Goal: Transaction & Acquisition: Obtain resource

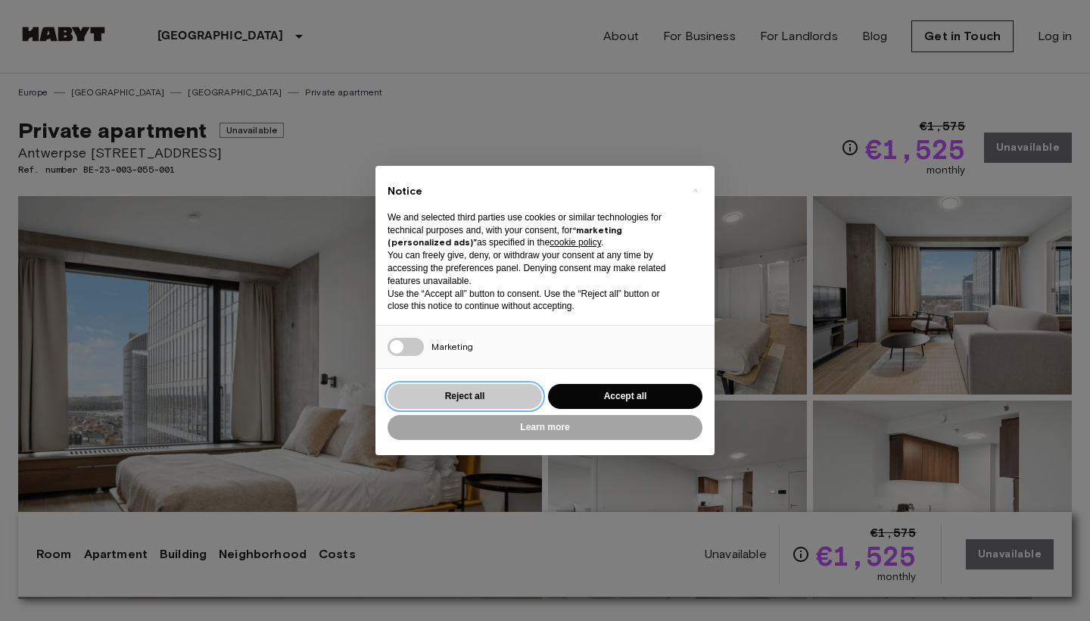
click at [497, 393] on button "Reject all" at bounding box center [465, 396] width 154 height 25
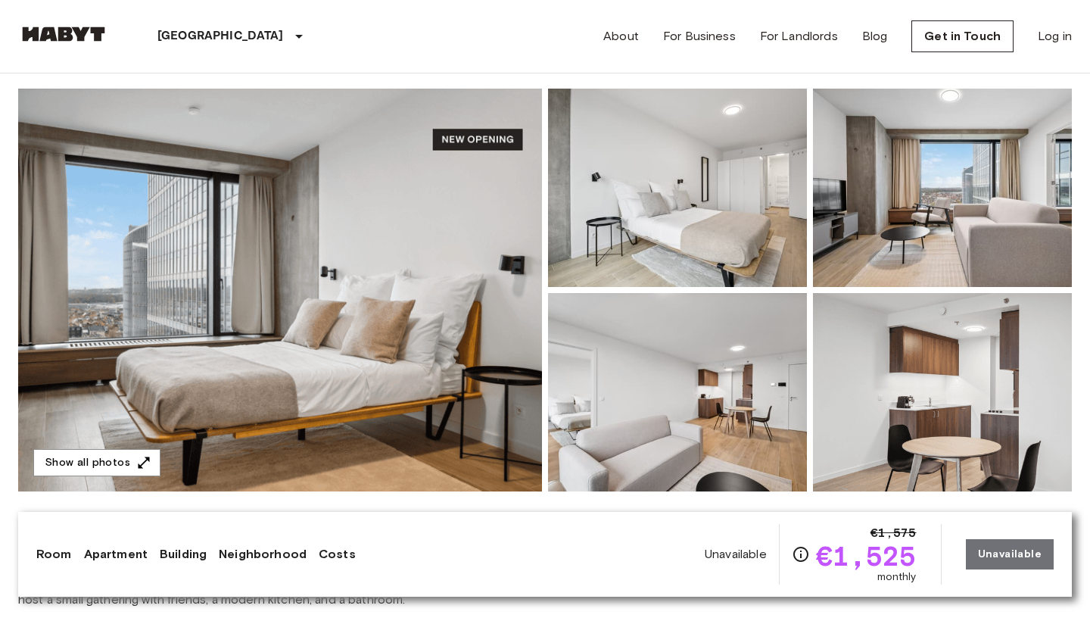
scroll to position [9, 0]
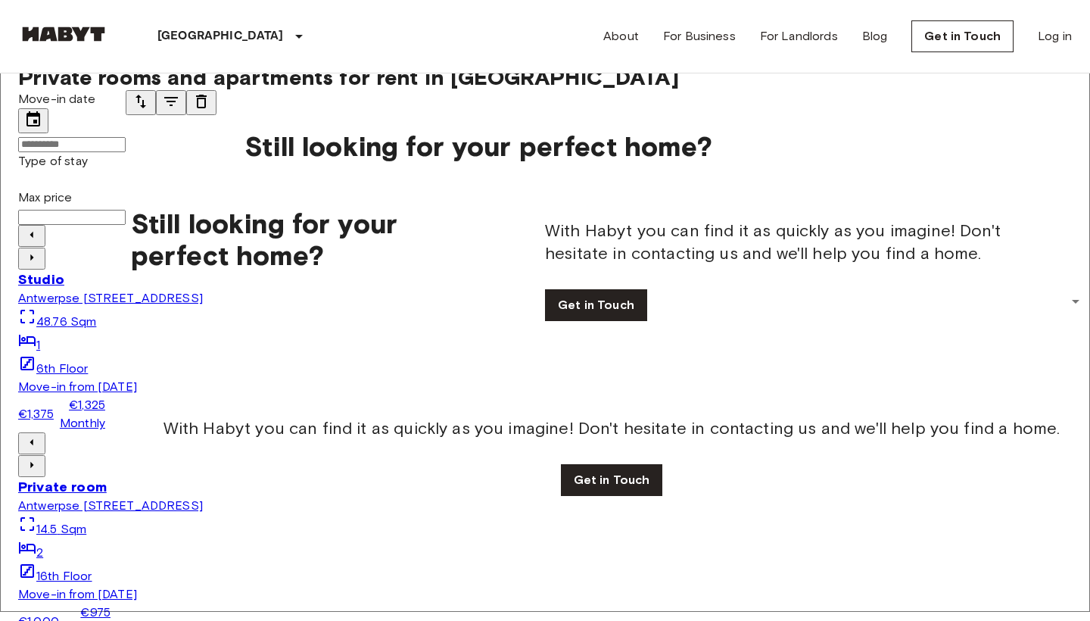
scroll to position [82, 0]
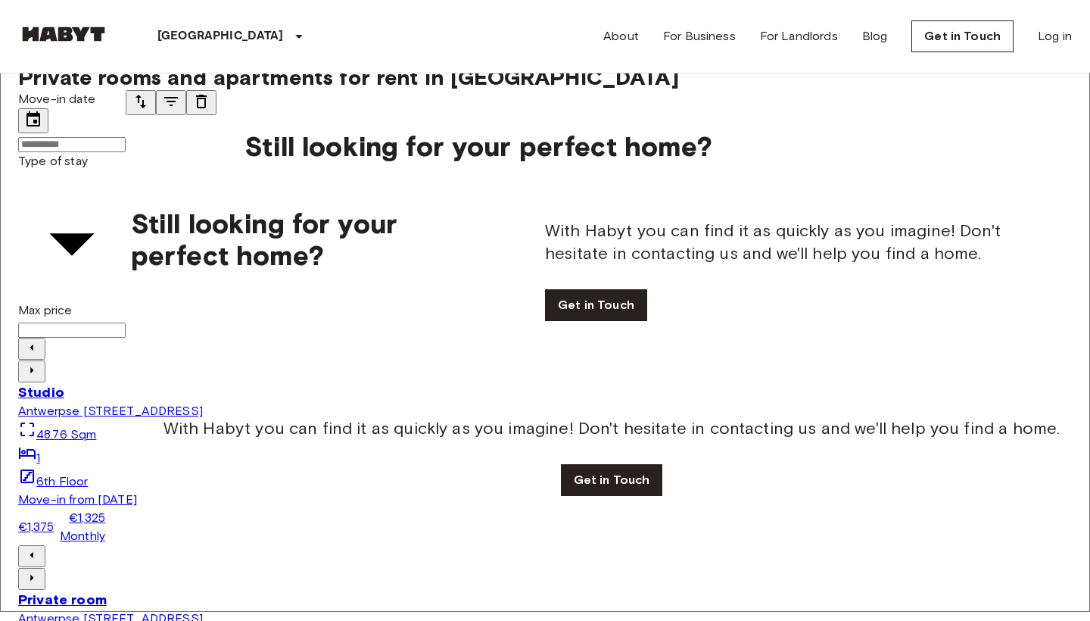
type input "**********"
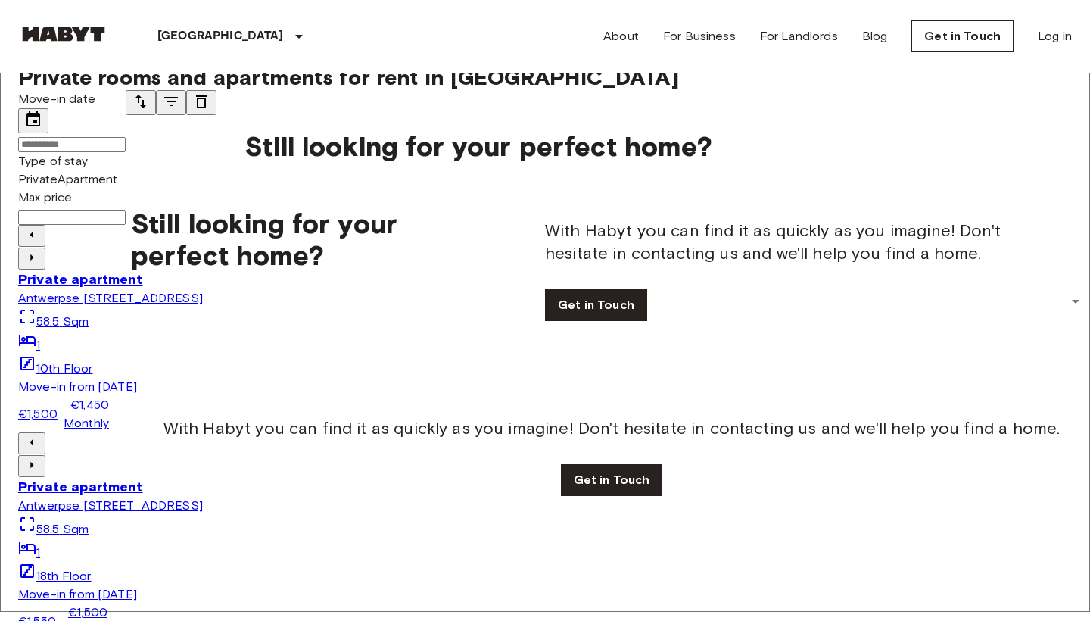
click at [475, 432] on img at bounding box center [545, 432] width 1054 height 0
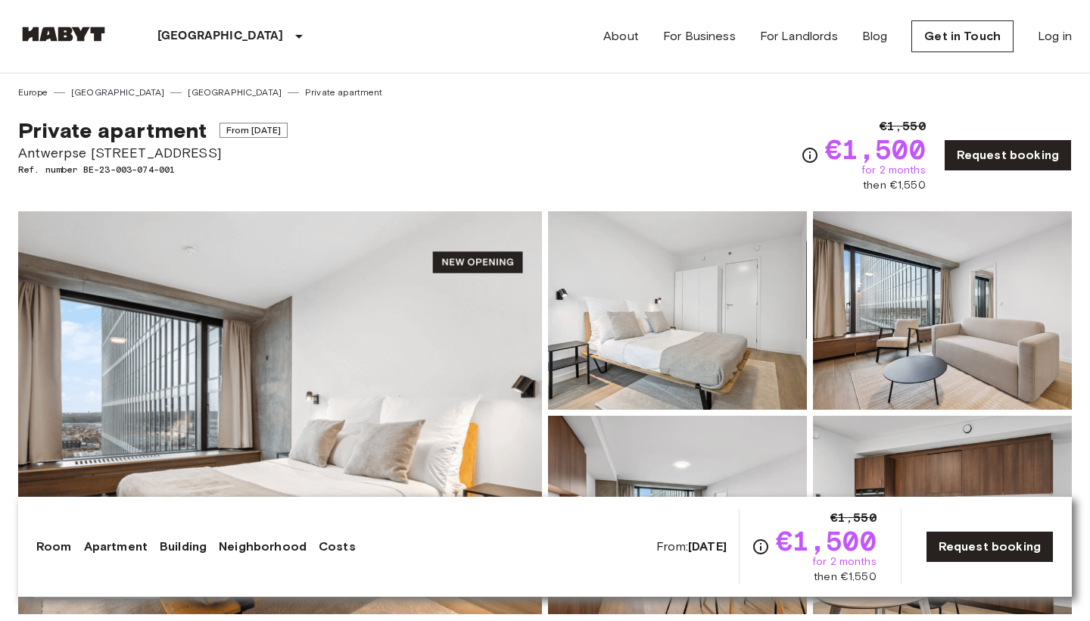
click at [336, 420] on img at bounding box center [280, 412] width 524 height 403
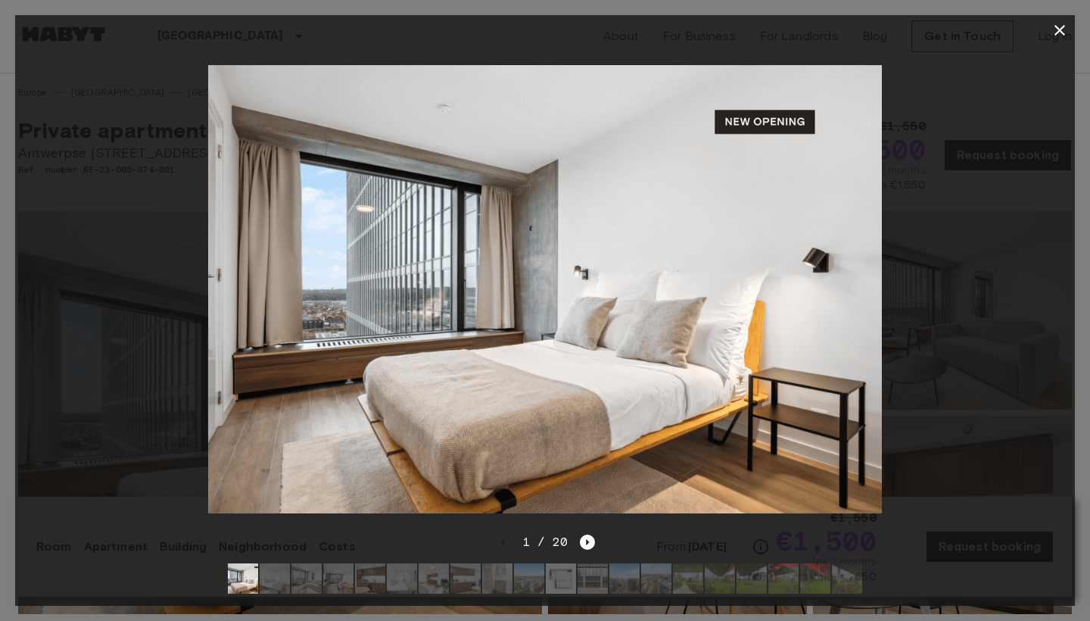
click at [800, 124] on img at bounding box center [544, 289] width 673 height 449
click at [587, 541] on icon "Next image" at bounding box center [588, 542] width 3 height 6
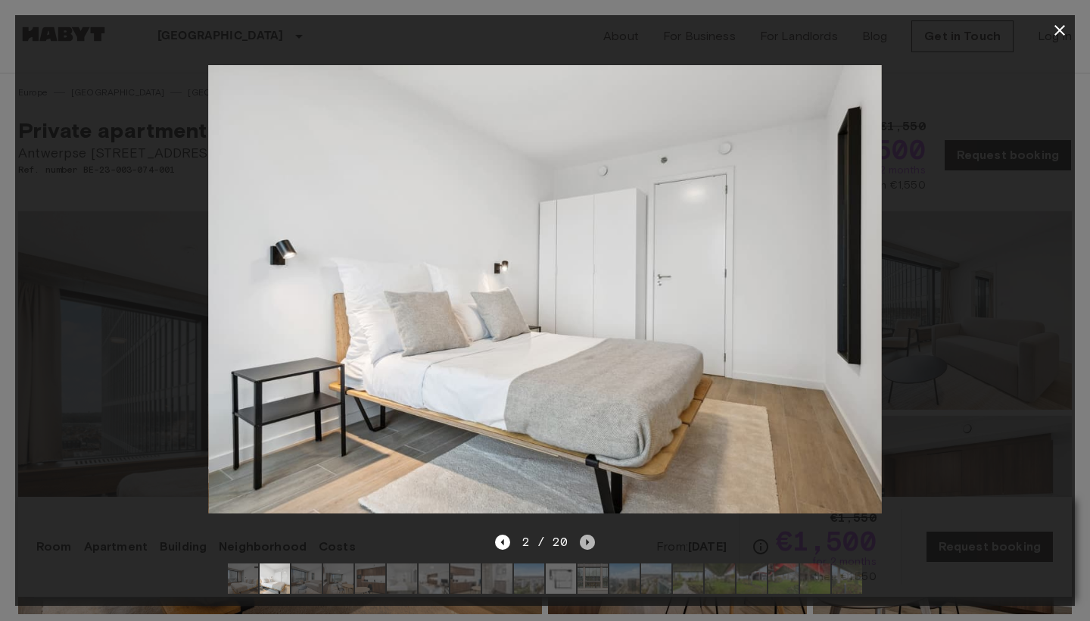
click at [587, 541] on icon "Next image" at bounding box center [588, 542] width 3 height 6
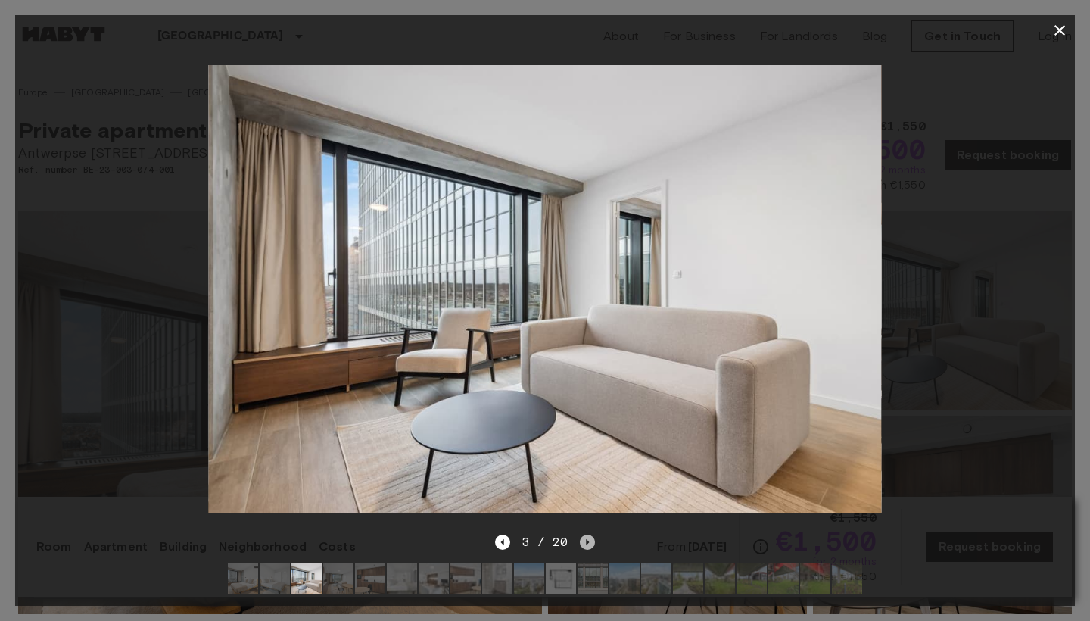
click at [587, 540] on icon "Next image" at bounding box center [587, 542] width 15 height 15
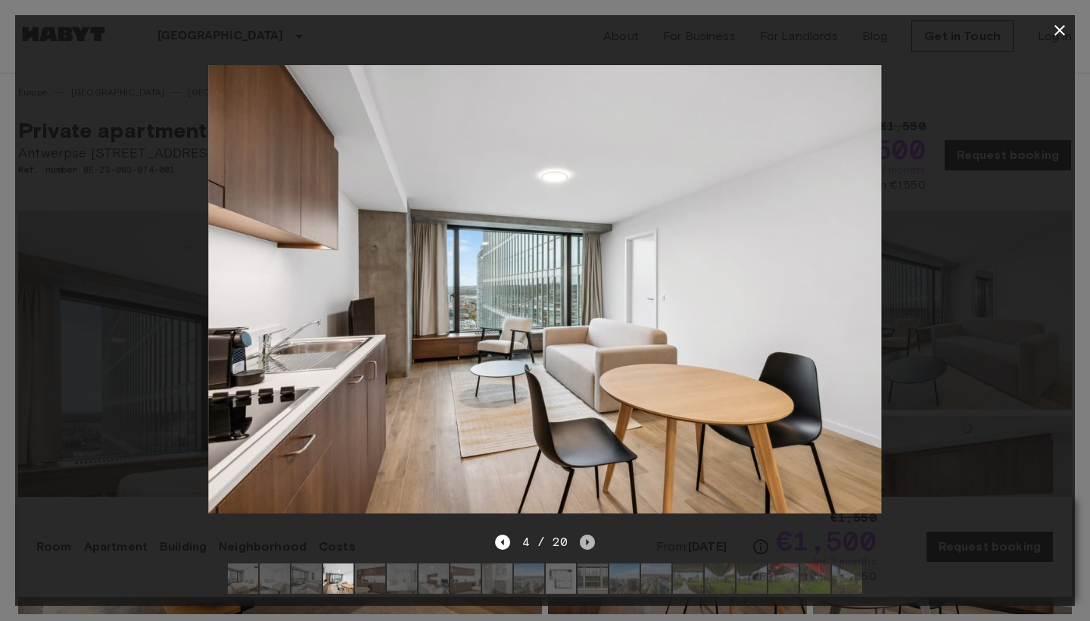
click at [587, 540] on icon "Next image" at bounding box center [587, 542] width 15 height 15
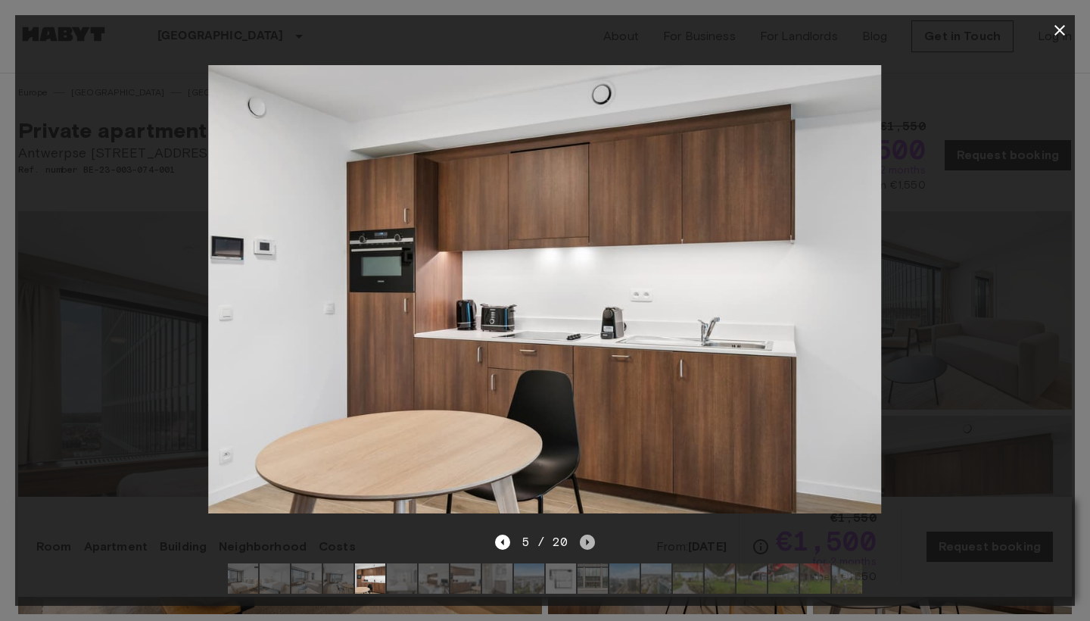
click at [587, 540] on icon "Next image" at bounding box center [587, 542] width 15 height 15
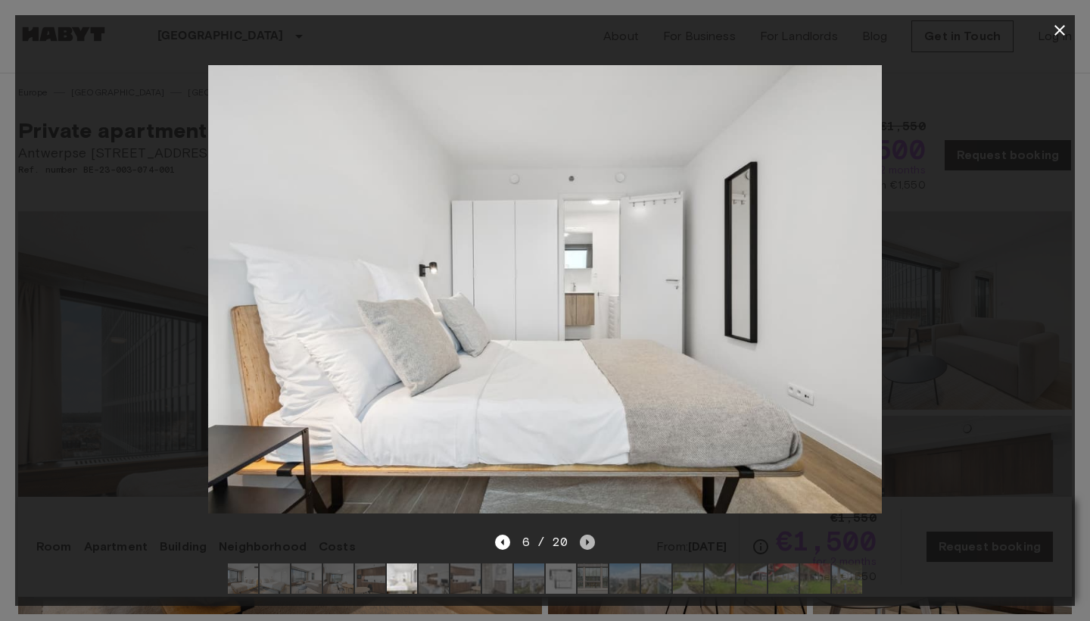
click at [587, 540] on icon "Next image" at bounding box center [587, 542] width 15 height 15
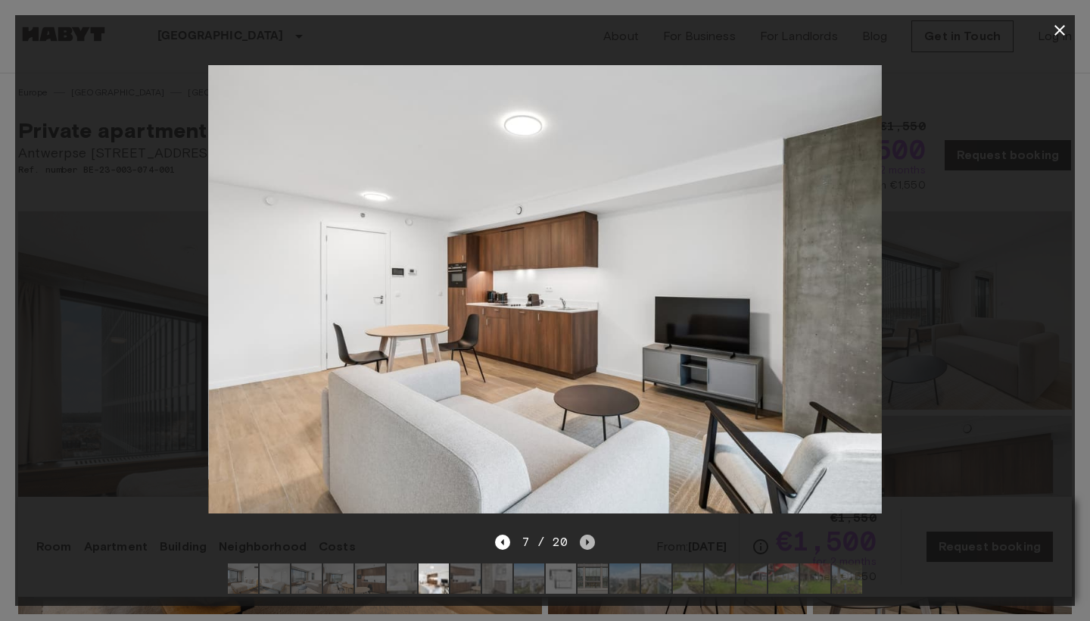
click at [587, 540] on icon "Next image" at bounding box center [587, 542] width 15 height 15
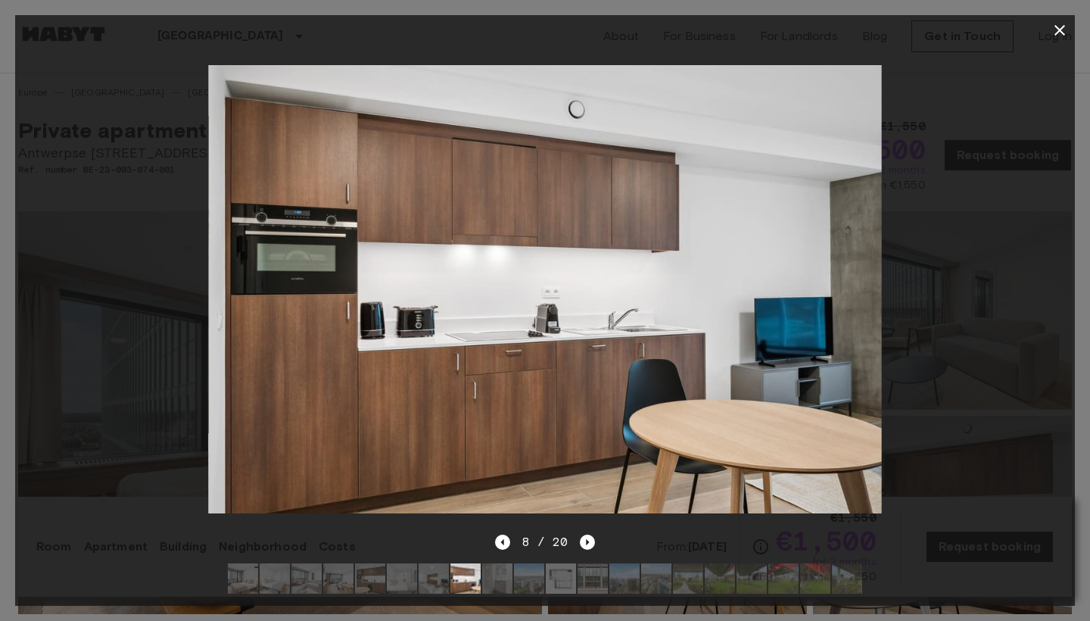
click at [1062, 33] on icon "button" at bounding box center [1060, 30] width 11 height 11
